Goal: Navigation & Orientation: Find specific page/section

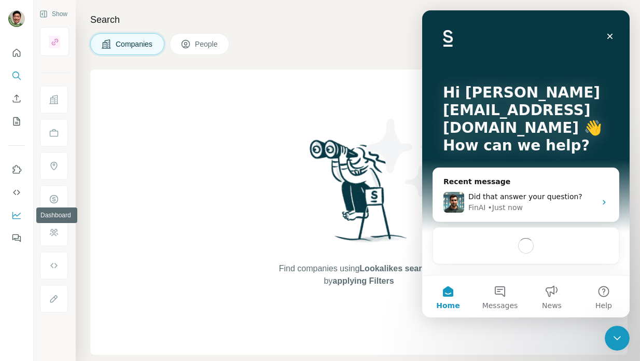
click at [16, 220] on icon "Dashboard" at bounding box center [16, 215] width 10 height 10
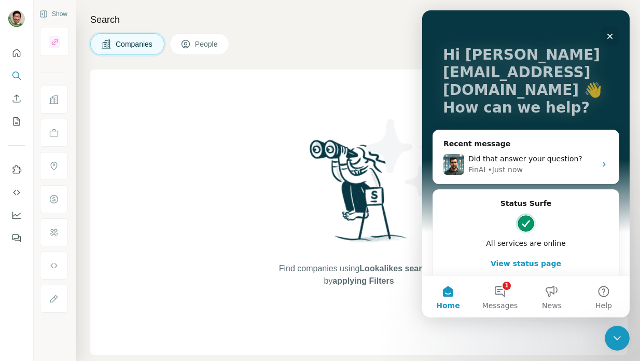
scroll to position [49, 0]
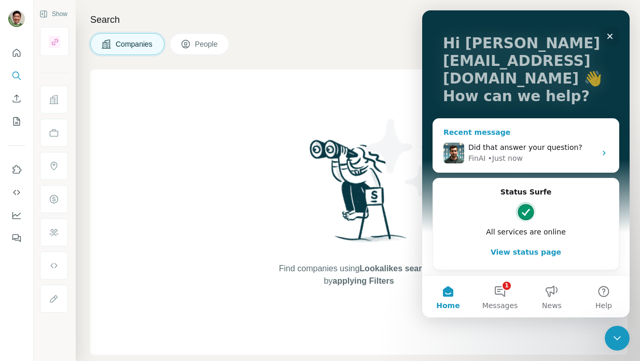
click at [604, 152] on icon "Intercom messenger" at bounding box center [604, 153] width 8 height 8
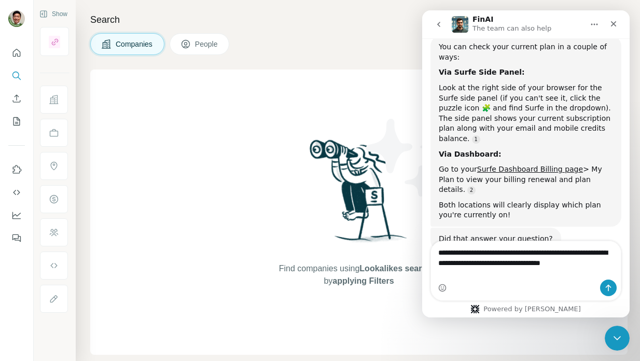
scroll to position [151, 0]
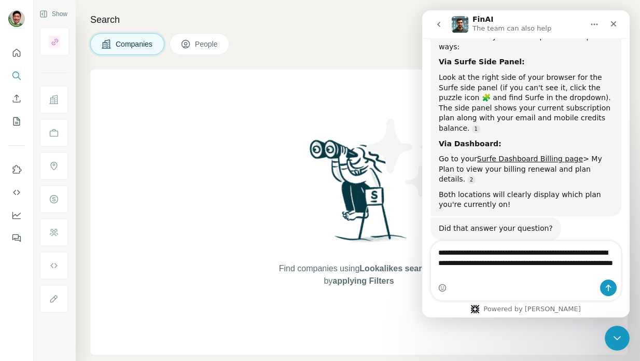
type textarea "**********"
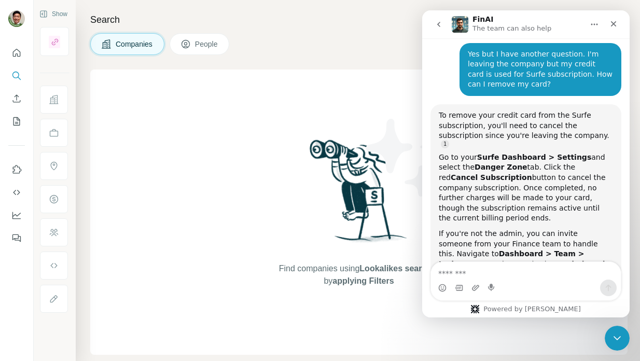
scroll to position [390, 0]
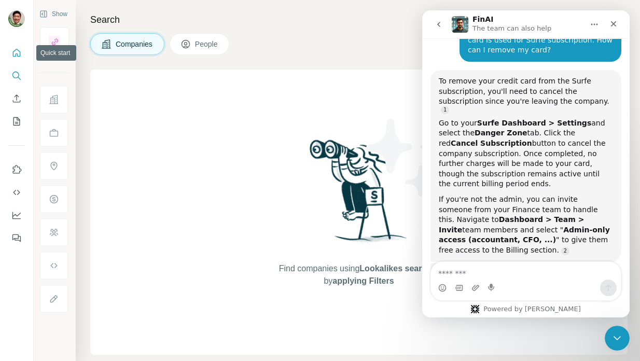
click at [16, 56] on icon "Quick start" at bounding box center [17, 53] width 8 height 8
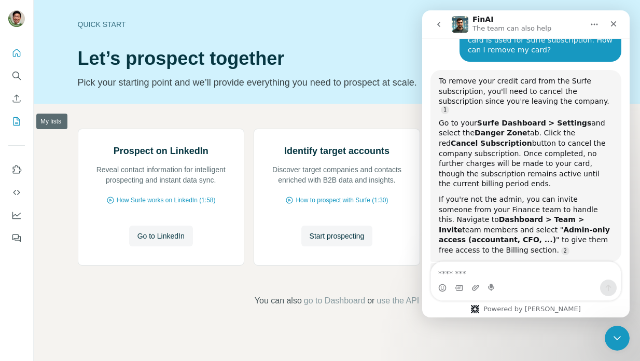
click at [17, 118] on icon "My lists" at bounding box center [17, 120] width 5 height 7
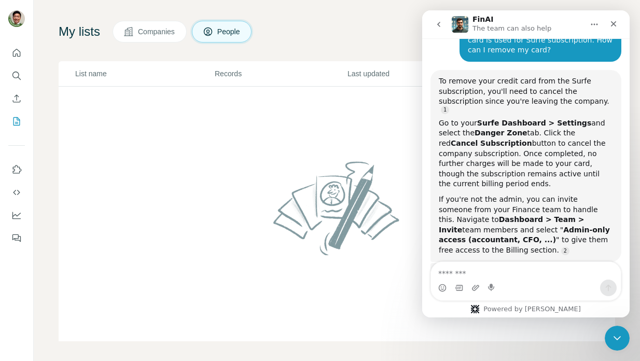
scroll to position [50, 0]
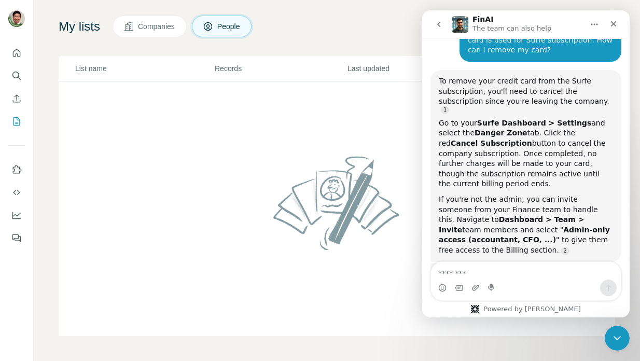
click at [167, 37] on button "Companies" at bounding box center [150, 27] width 74 height 22
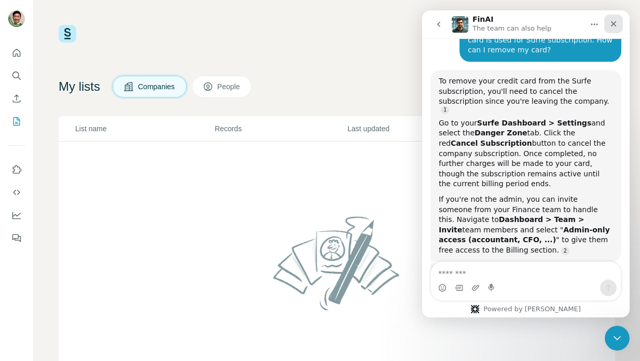
click at [610, 25] on icon "Close" at bounding box center [614, 24] width 8 height 8
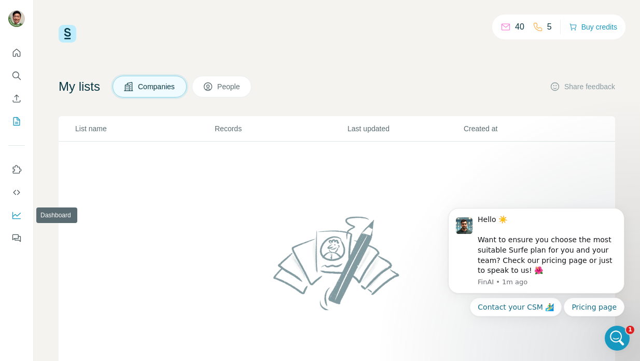
click at [17, 217] on icon "Dashboard" at bounding box center [16, 215] width 10 height 10
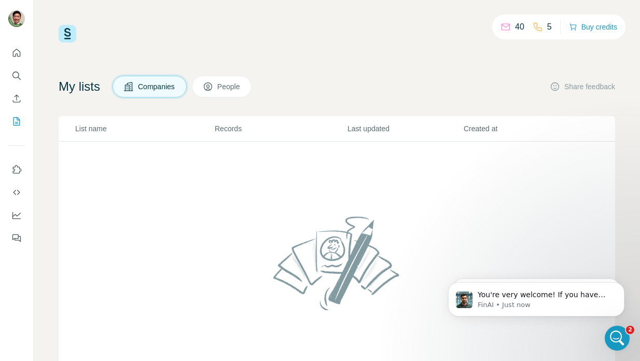
scroll to position [2, 0]
